Goal: Task Accomplishment & Management: Manage account settings

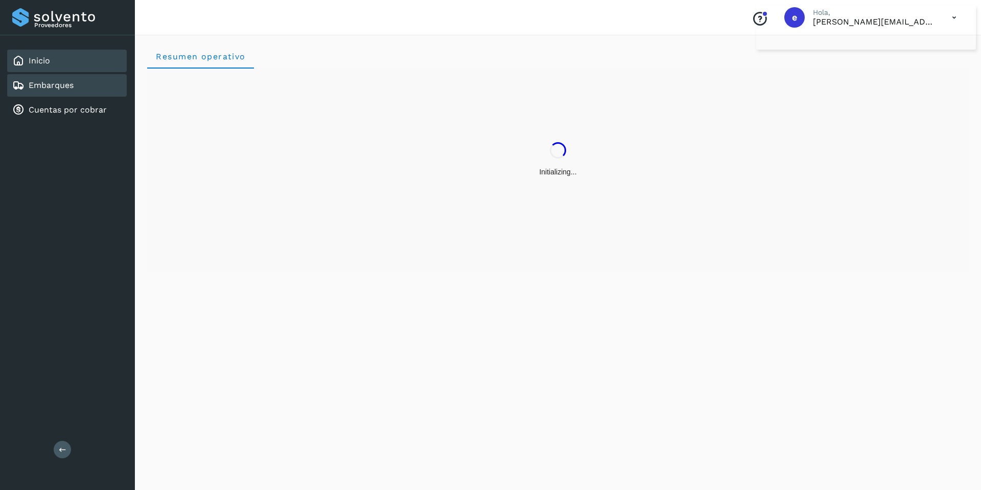
click at [45, 83] on link "Embarques" at bounding box center [51, 85] width 45 height 10
click at [55, 102] on div "Cuentas por cobrar" at bounding box center [67, 110] width 120 height 22
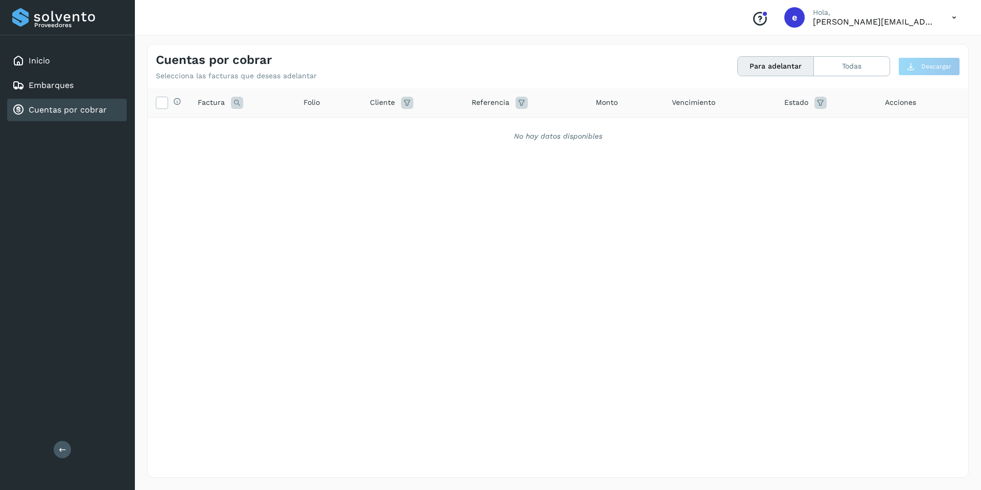
click at [946, 17] on icon at bounding box center [954, 17] width 21 height 21
click at [904, 46] on div "Cerrar sesión" at bounding box center [904, 45] width 122 height 19
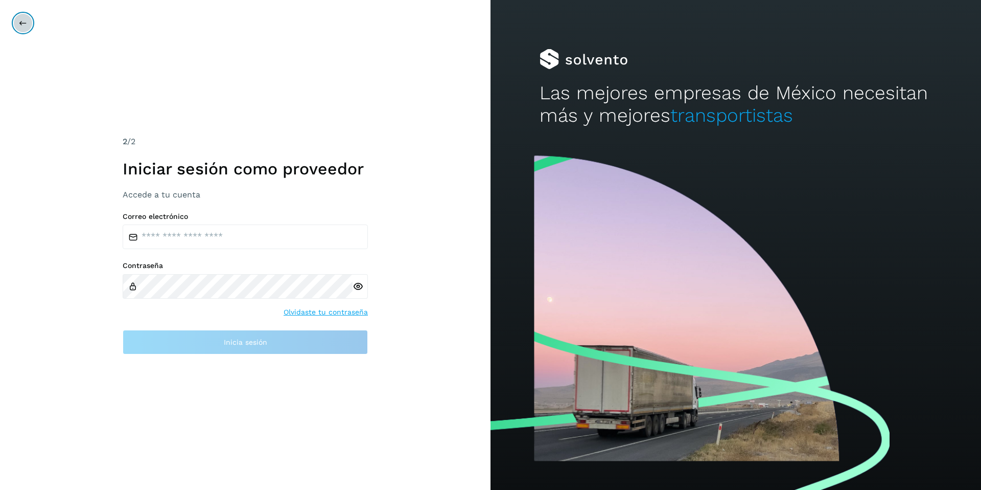
click at [21, 22] on icon at bounding box center [23, 23] width 8 height 8
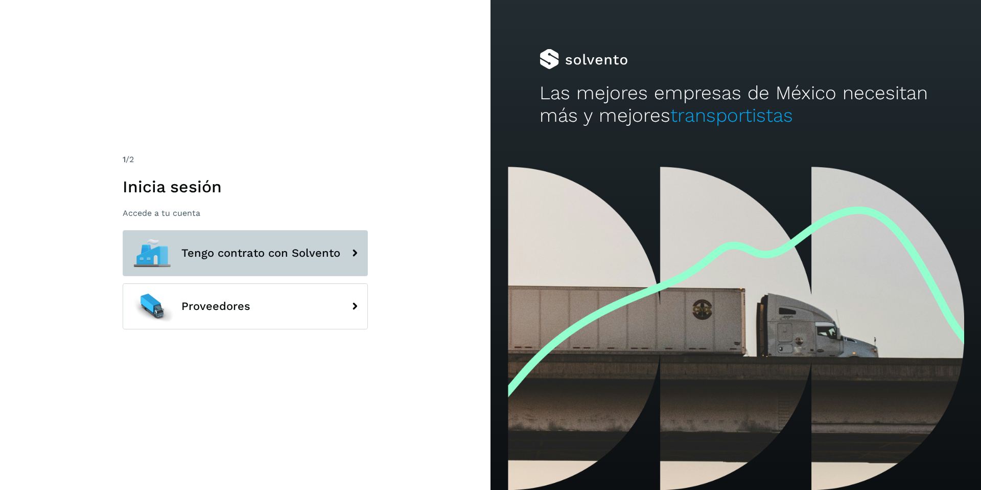
click at [218, 248] on span "Tengo contrato con Solvento" at bounding box center [260, 253] width 159 height 12
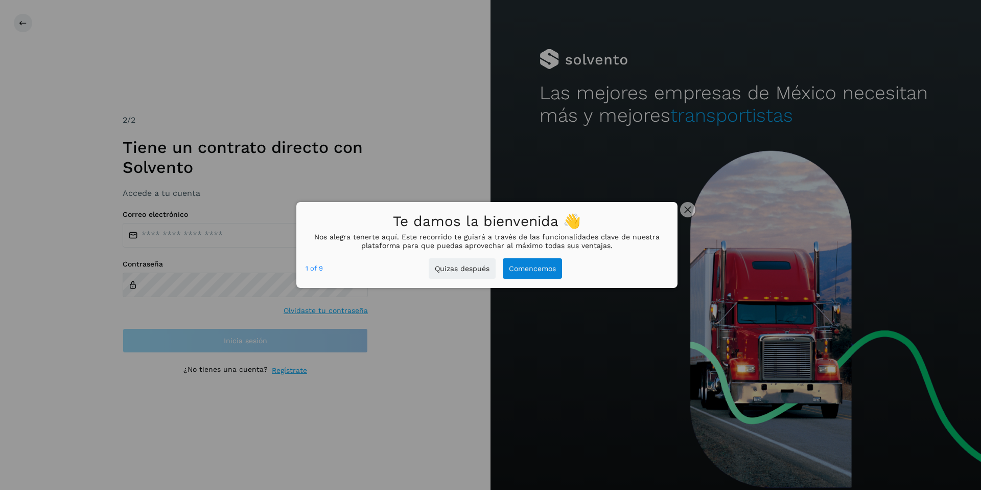
drag, startPoint x: 687, startPoint y: 209, endPoint x: 659, endPoint y: 224, distance: 32.7
click at [687, 209] on icon "close," at bounding box center [687, 209] width 7 height 7
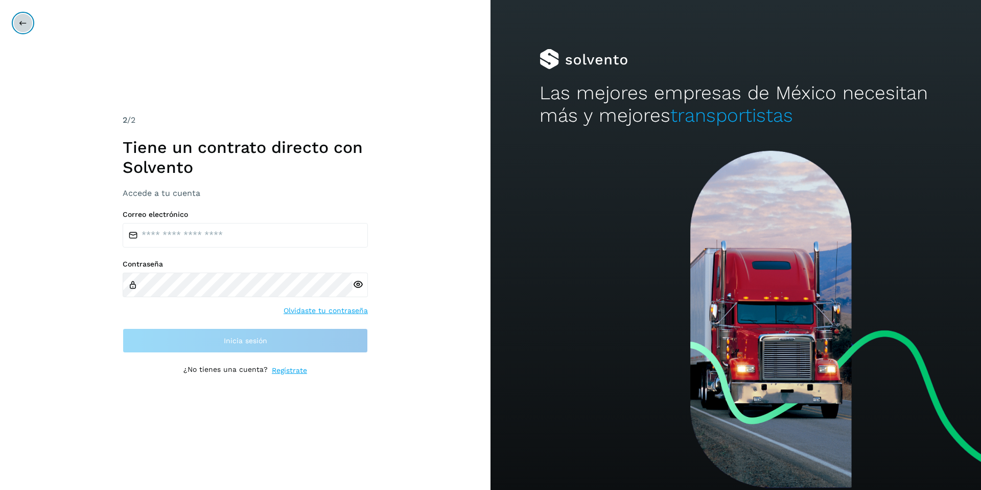
click at [30, 21] on button at bounding box center [22, 22] width 19 height 19
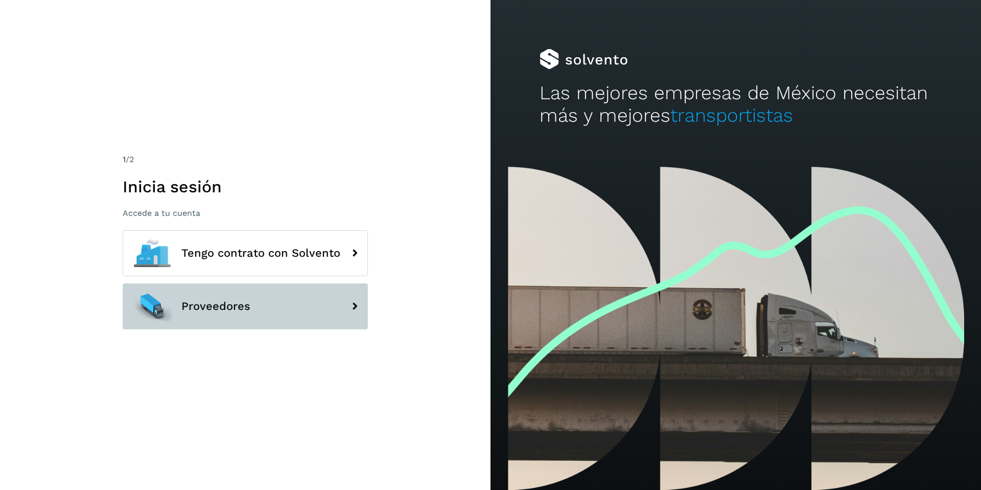
click at [300, 315] on button "Proveedores" at bounding box center [245, 306] width 245 height 46
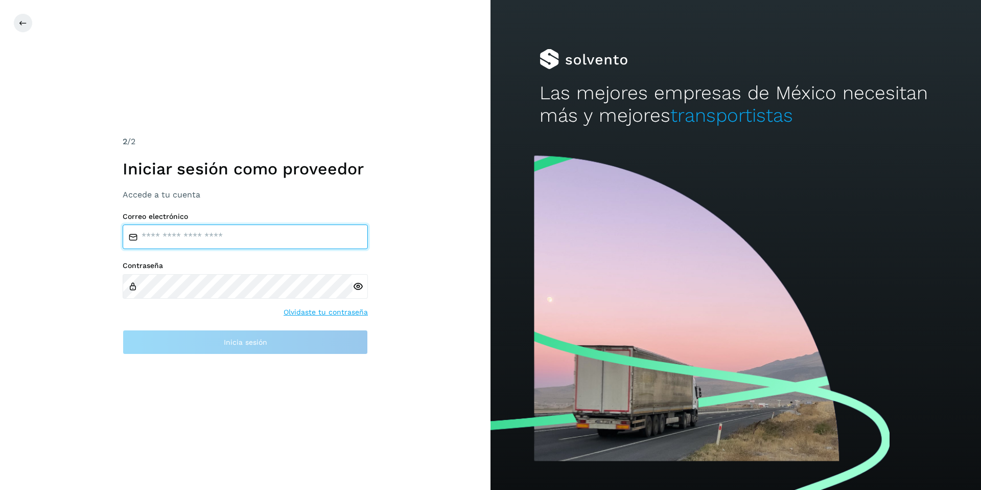
click at [258, 239] on input "email" at bounding box center [245, 236] width 245 height 25
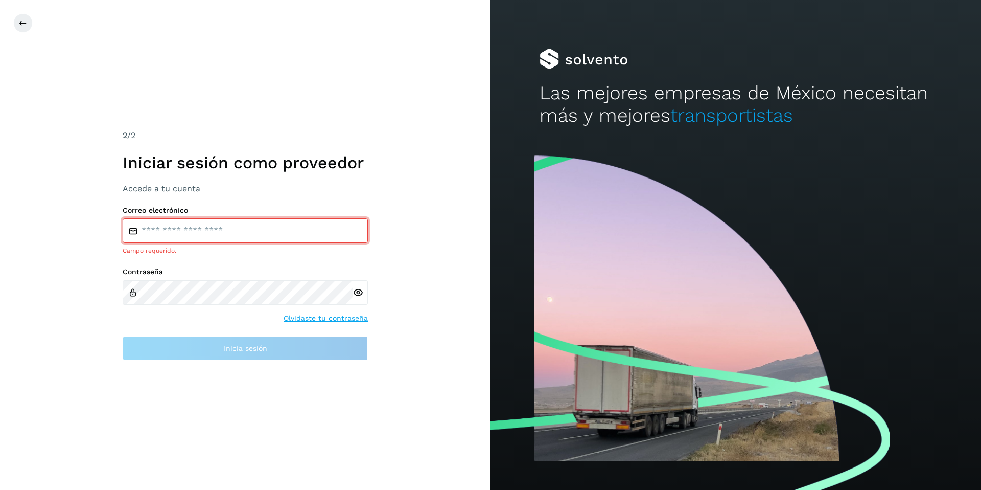
click at [235, 372] on div "2 /2 Iniciar sesión como proveedor Accede a tu cuenta Correo electrónico Campo …" at bounding box center [245, 245] width 491 height 490
click at [23, 15] on button at bounding box center [22, 22] width 19 height 19
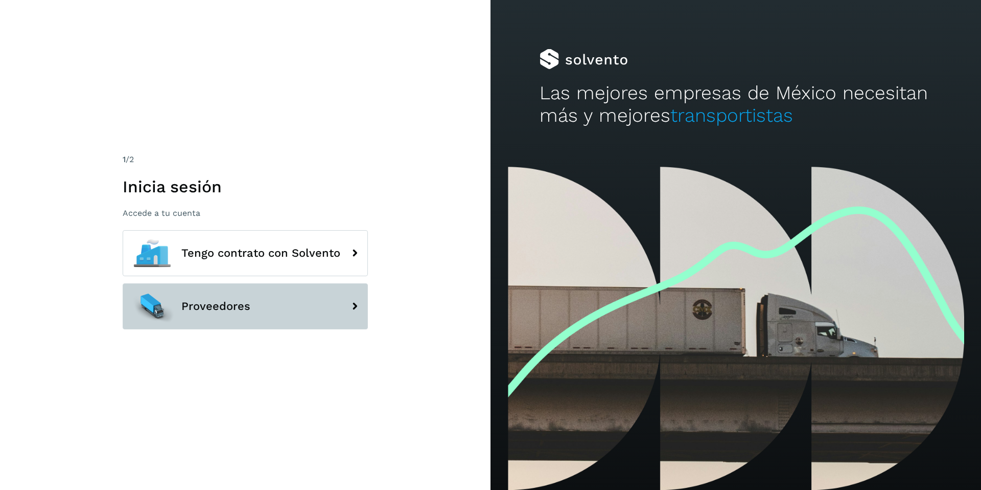
click at [268, 306] on button "Proveedores" at bounding box center [245, 306] width 245 height 46
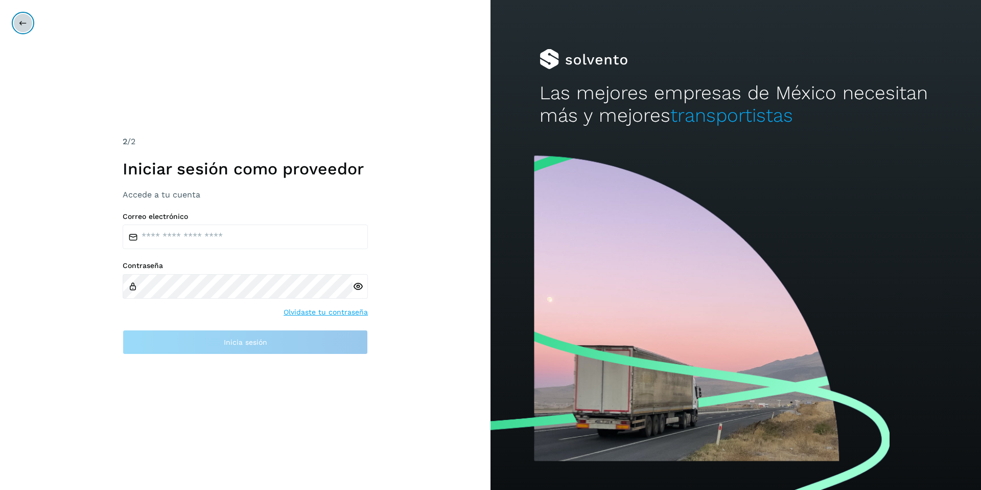
click at [22, 25] on icon at bounding box center [23, 23] width 8 height 8
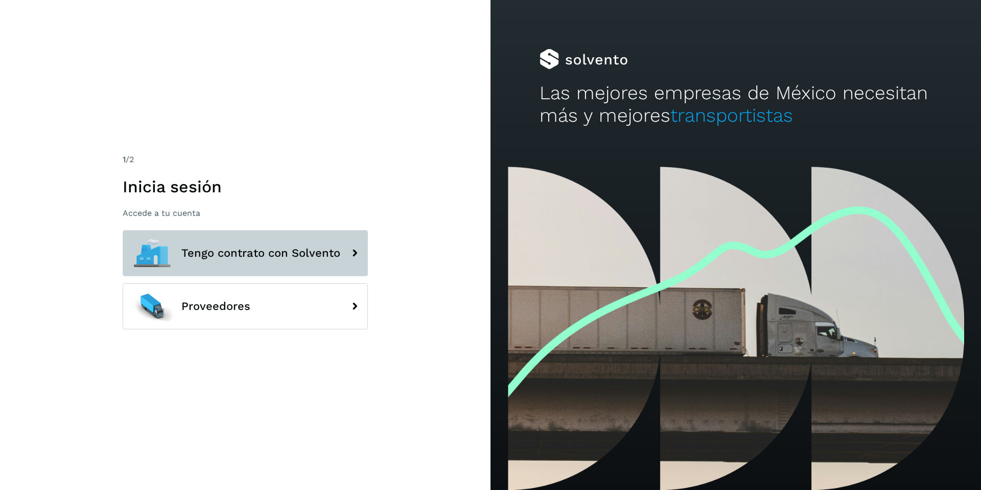
click at [251, 256] on span "Tengo contrato con Solvento" at bounding box center [260, 253] width 159 height 12
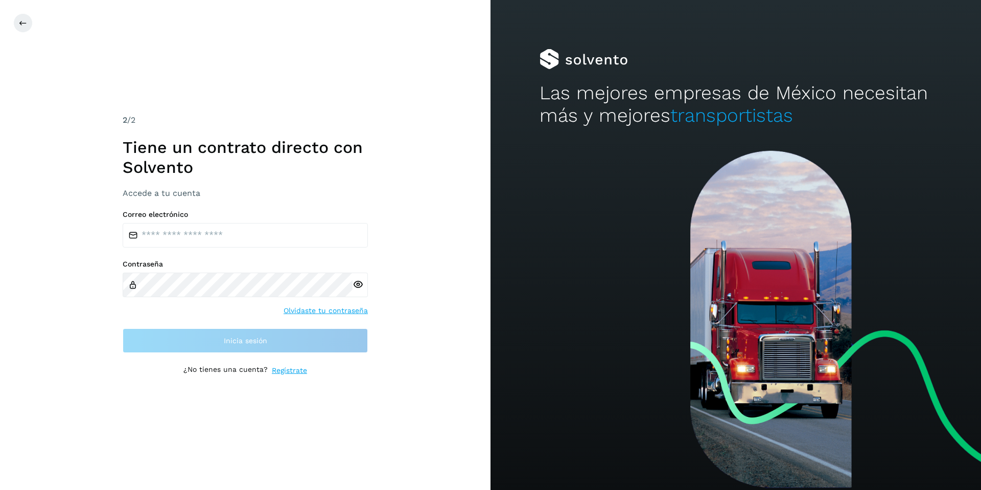
click at [288, 370] on link "Regístrate" at bounding box center [289, 370] width 35 height 11
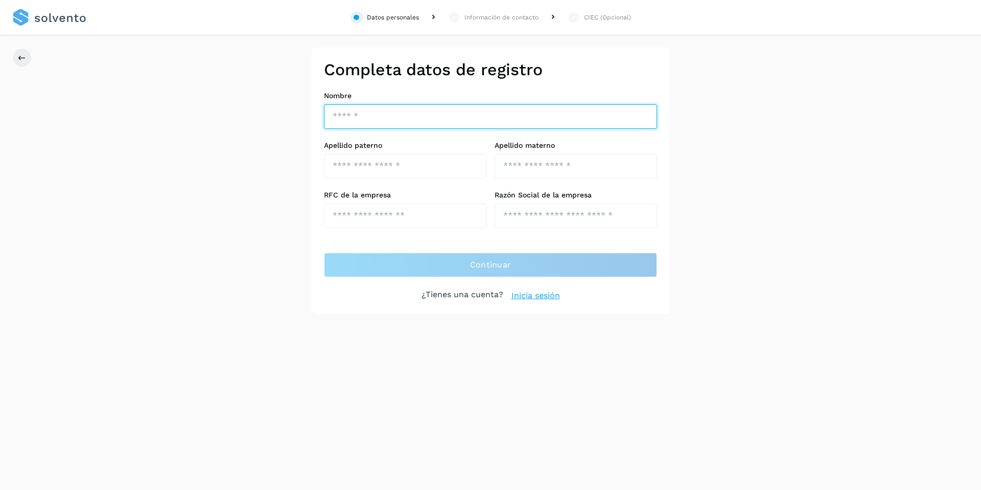
click at [396, 110] on input "text" at bounding box center [490, 116] width 333 height 25
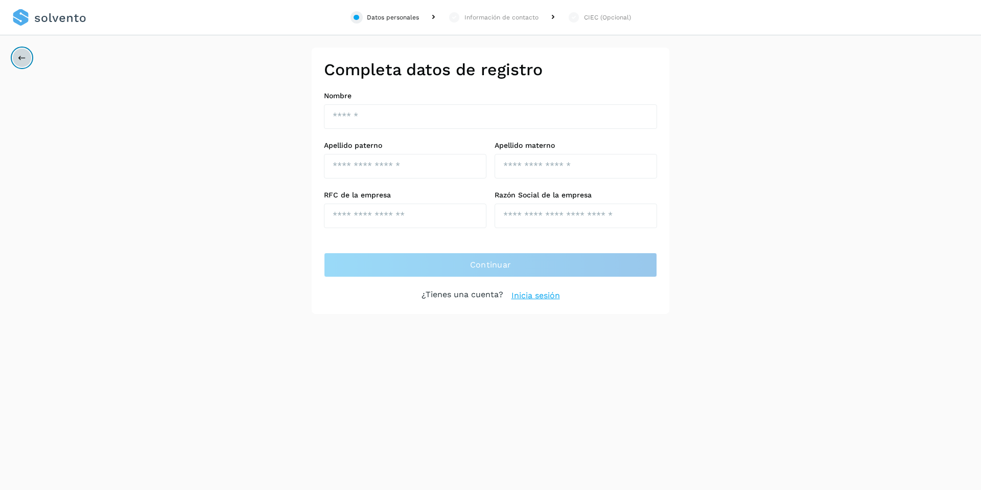
click at [19, 53] on button at bounding box center [21, 57] width 19 height 19
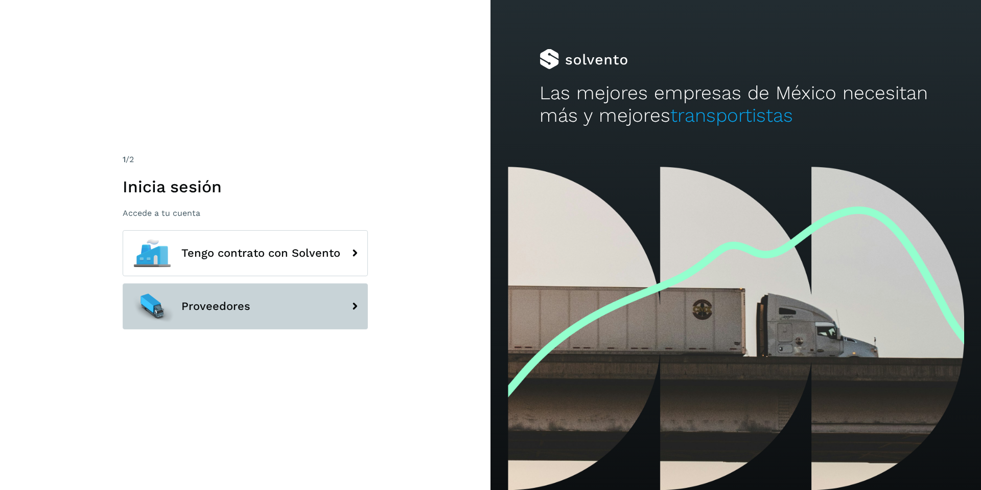
click at [196, 302] on span "Proveedores" at bounding box center [215, 306] width 69 height 12
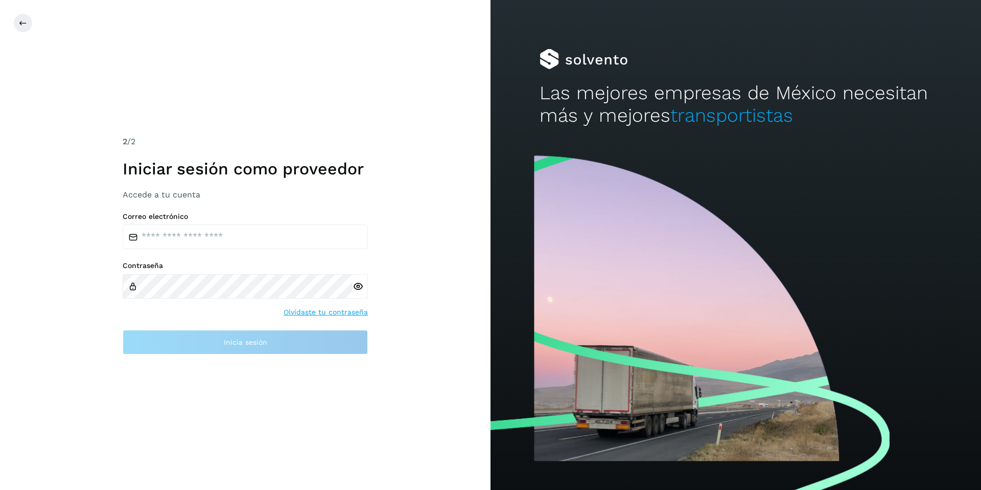
click at [323, 312] on link "Olvidaste tu contraseña" at bounding box center [326, 312] width 84 height 11
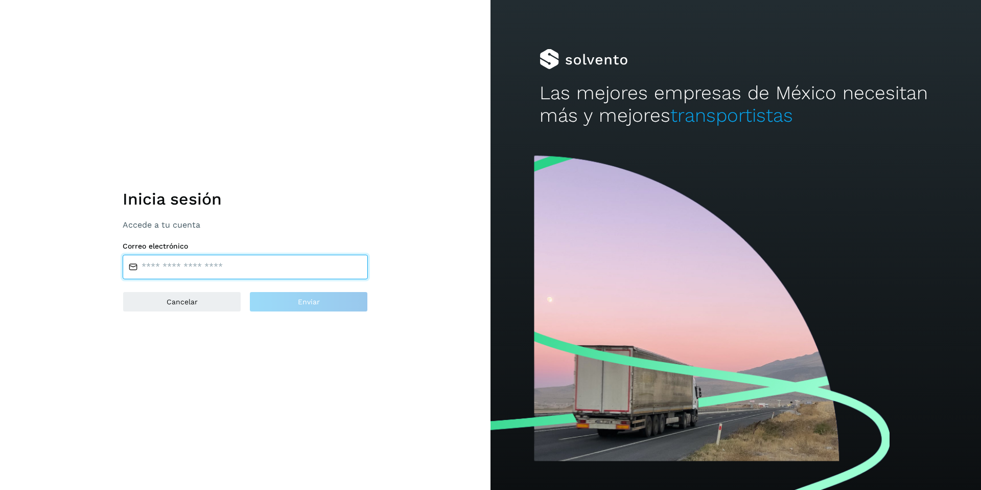
click at [199, 270] on input "email" at bounding box center [245, 267] width 245 height 25
paste input "**********"
click at [268, 267] on input "**********" at bounding box center [245, 267] width 245 height 25
type input "**********"
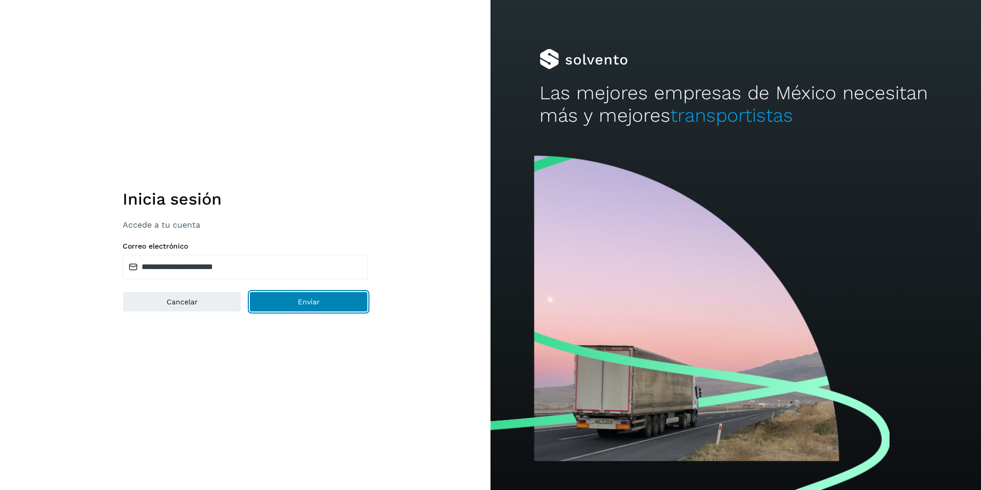
click at [320, 307] on button "Enviar" at bounding box center [308, 301] width 119 height 20
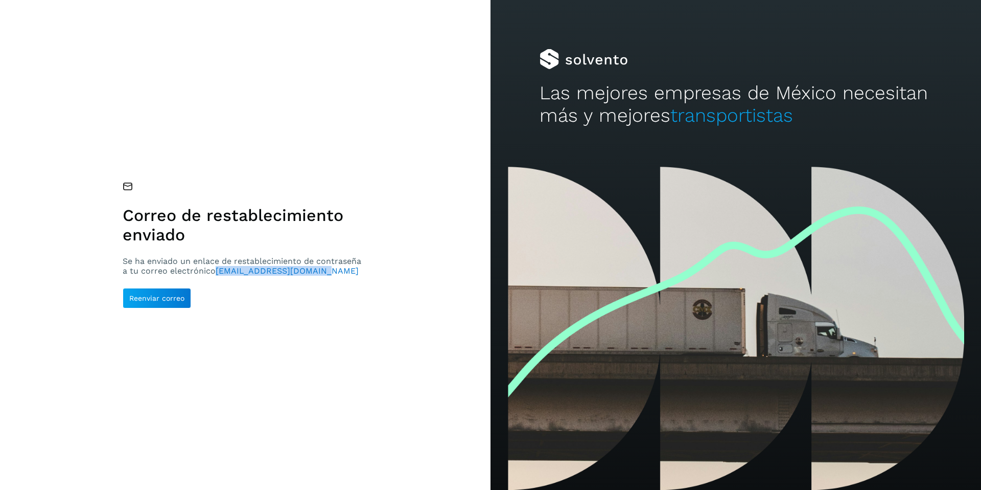
drag, startPoint x: 331, startPoint y: 272, endPoint x: 228, endPoint y: 277, distance: 103.3
click at [219, 272] on p "Se ha enviado un enlace de restablecimiento de contraseña a tu correo electróni…" at bounding box center [244, 265] width 243 height 19
copy span "[EMAIL_ADDRESS][DOMAIN_NAME]"
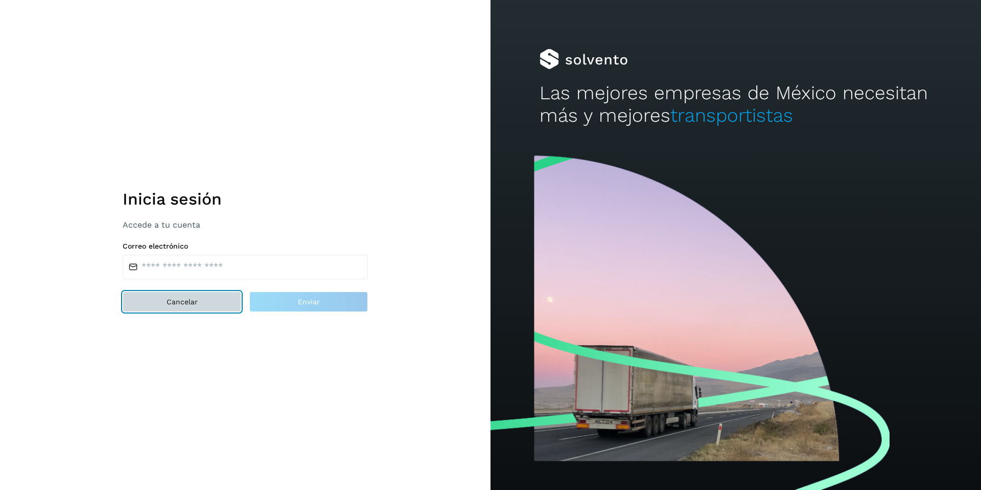
click at [201, 300] on button "Cancelar" at bounding box center [182, 301] width 119 height 20
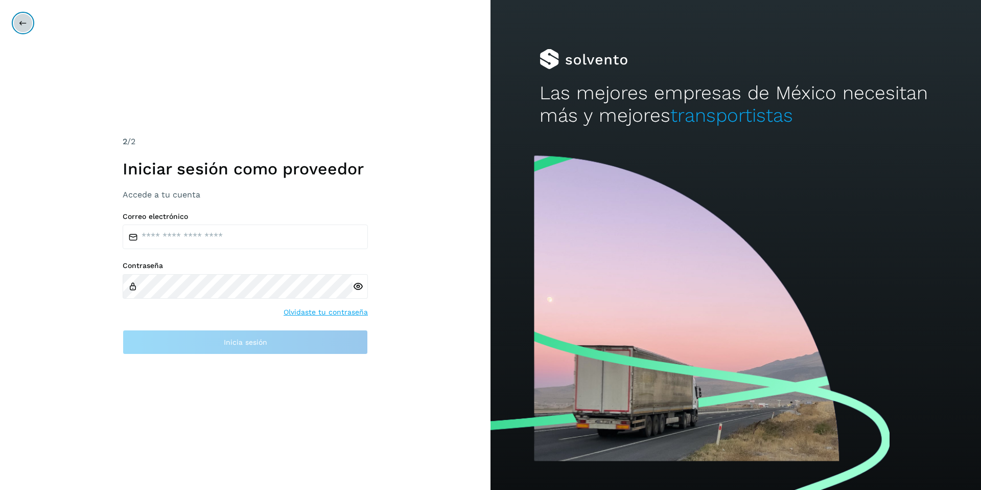
drag, startPoint x: 22, startPoint y: 23, endPoint x: 26, endPoint y: 34, distance: 11.2
click at [20, 24] on icon at bounding box center [23, 23] width 8 height 8
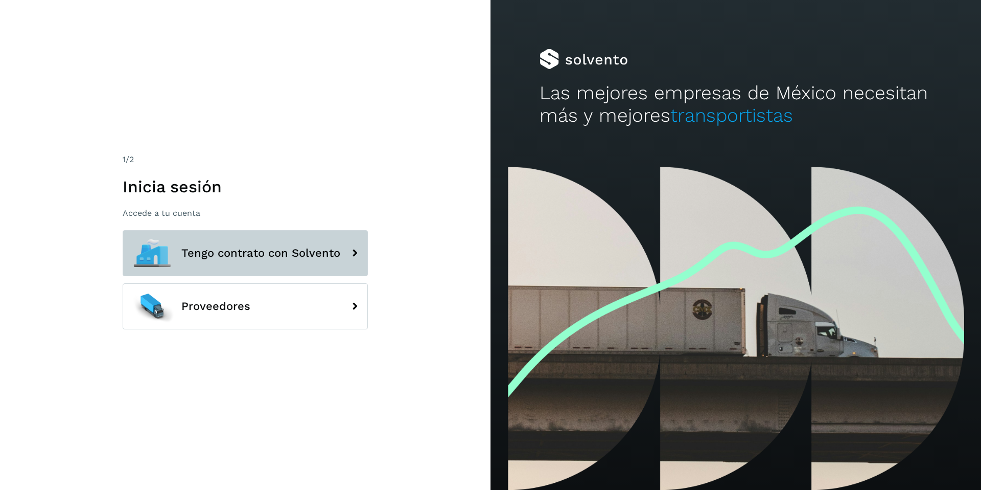
click at [199, 245] on button "Tengo contrato con Solvento" at bounding box center [245, 253] width 245 height 46
